Goal: Navigation & Orientation: Understand site structure

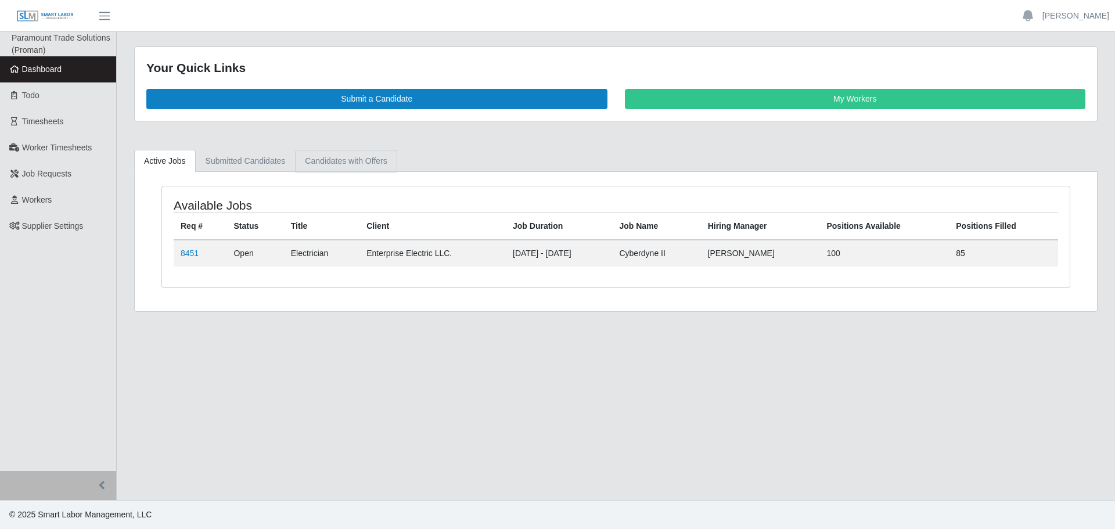
click at [319, 152] on link "Candidates with Offers" at bounding box center [346, 161] width 102 height 23
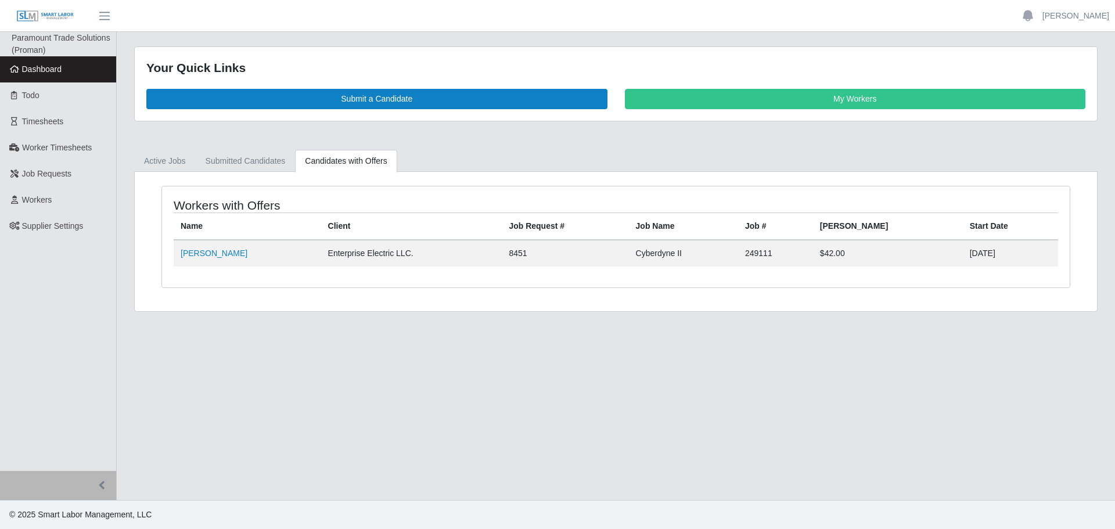
click at [183, 182] on div "Workers with Offers Name Client Job Request # Job Name Job # Bill Rate Start Da…" at bounding box center [616, 241] width 963 height 139
click at [172, 169] on link "Active Jobs" at bounding box center [165, 161] width 62 height 23
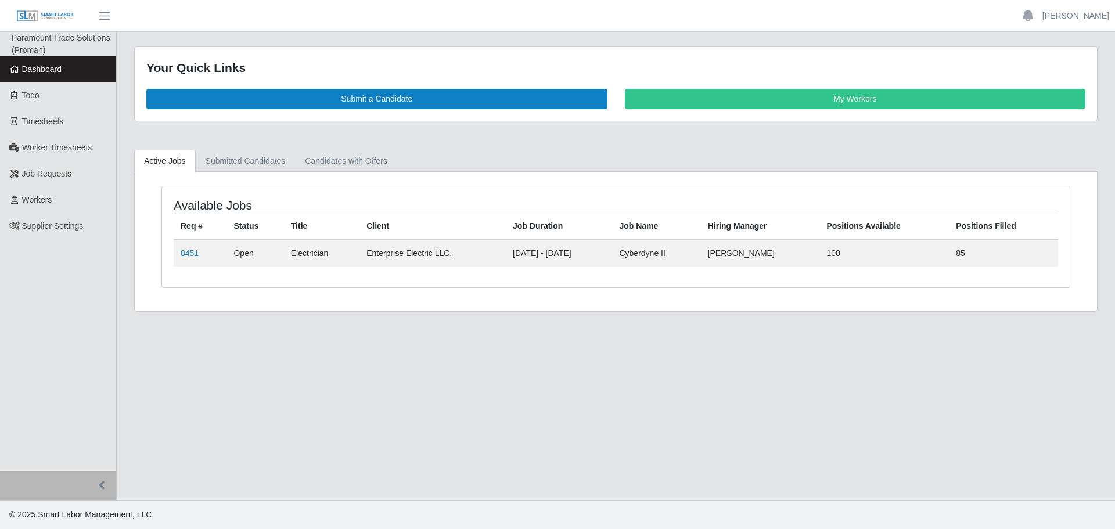
click at [172, 169] on link "Active Jobs" at bounding box center [165, 161] width 62 height 23
click at [220, 159] on link "Submitted Candidates" at bounding box center [246, 161] width 100 height 23
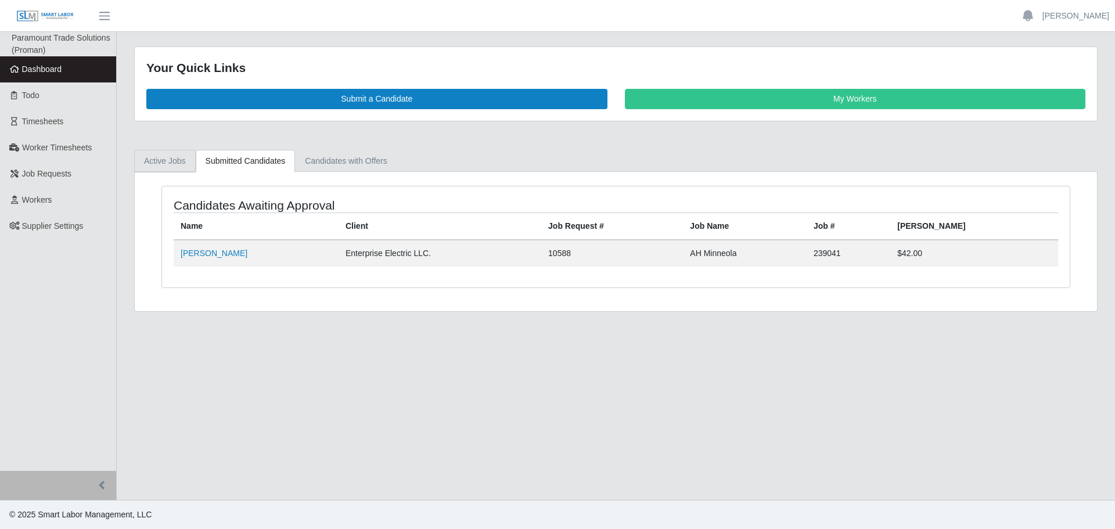
click at [179, 164] on link "Active Jobs" at bounding box center [165, 161] width 62 height 23
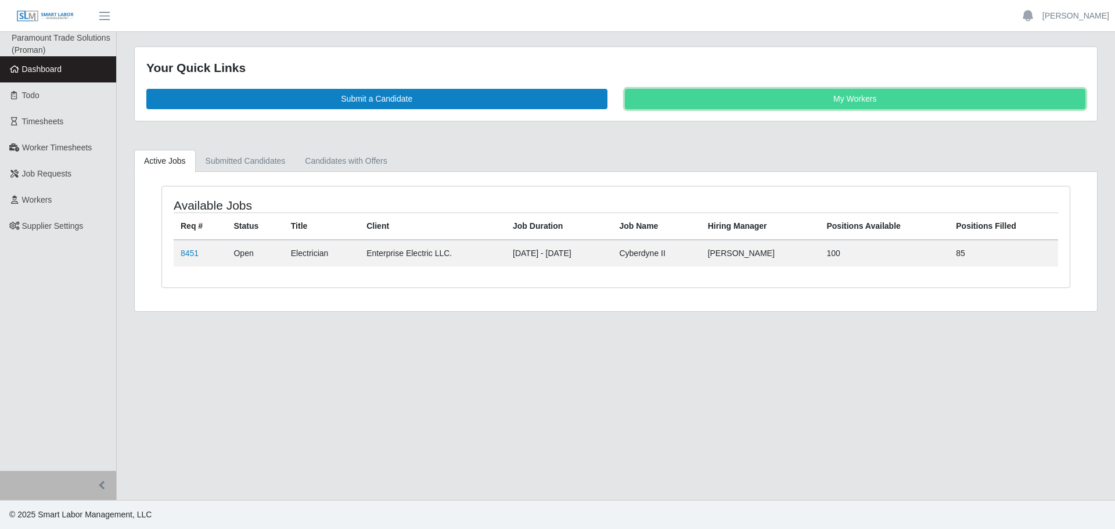
click at [766, 89] on link "My Workers" at bounding box center [855, 99] width 461 height 20
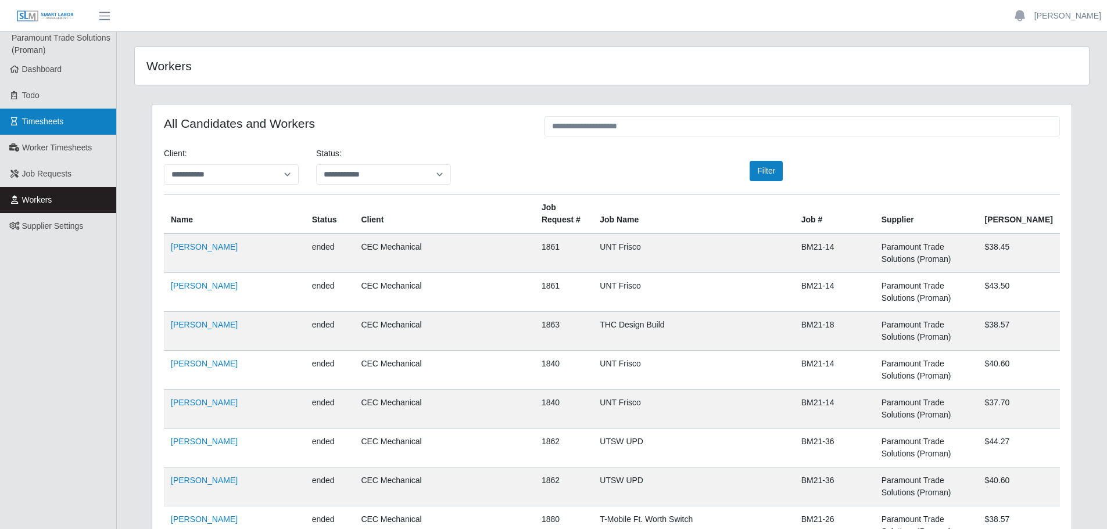
click at [51, 127] on link "Timesheets" at bounding box center [58, 122] width 116 height 26
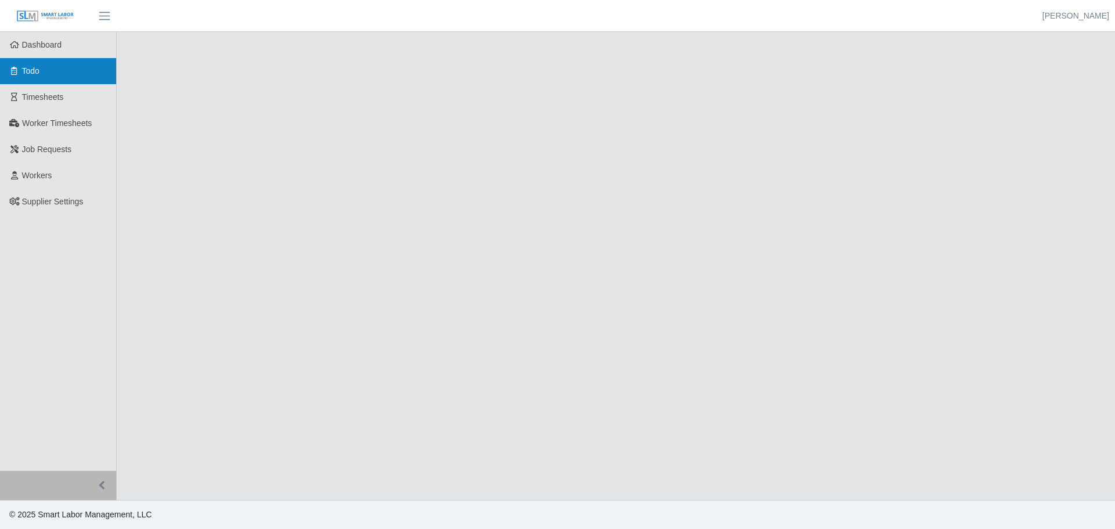
click at [50, 70] on link "Todo" at bounding box center [58, 71] width 116 height 26
